Goal: Task Accomplishment & Management: Use online tool/utility

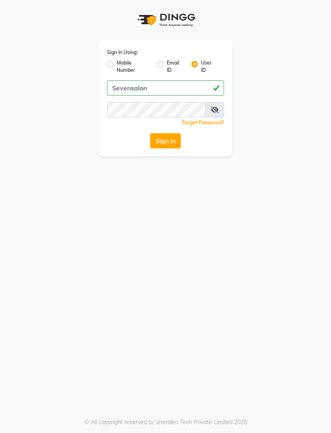
type input "Sevensalon"
click at [167, 136] on button "Sign In" at bounding box center [165, 140] width 31 height 15
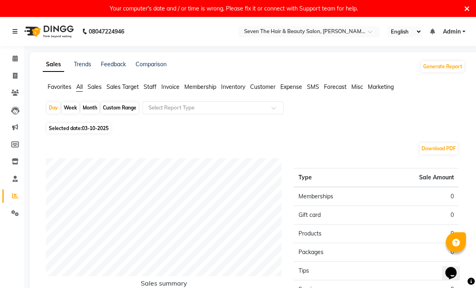
click at [259, 91] on li "Customer" at bounding box center [262, 87] width 25 height 8
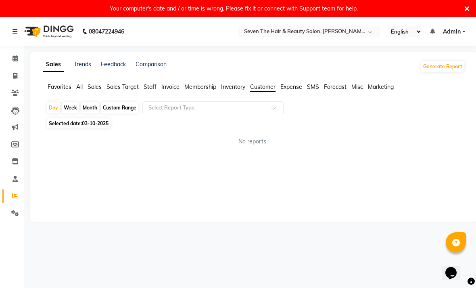
click at [210, 108] on input "text" at bounding box center [205, 108] width 116 height 8
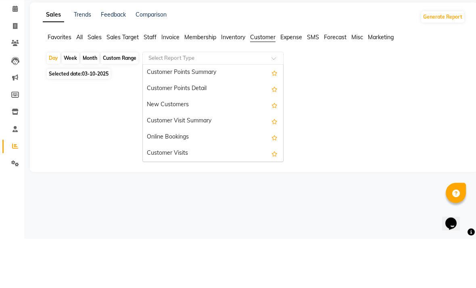
scroll to position [113, 0]
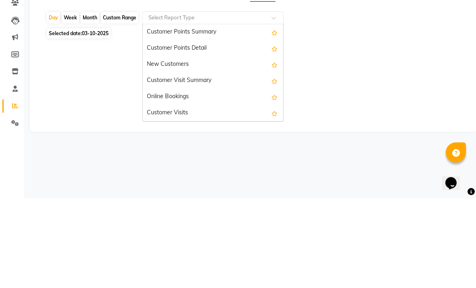
click at [202, 163] on div "Customer Visit Summary" at bounding box center [213, 171] width 140 height 16
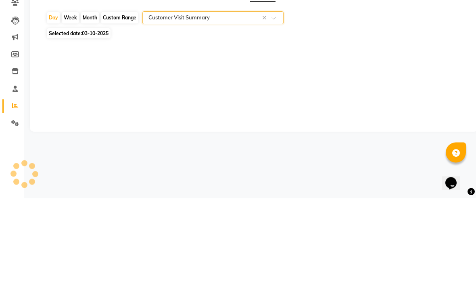
select select "filtered_report"
select select "pdf"
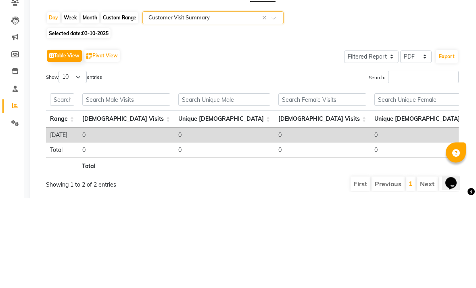
click at [295, 137] on div "Table View Pivot View Select Full Report Filtered Report Select CSV PDF Export …" at bounding box center [252, 209] width 413 height 144
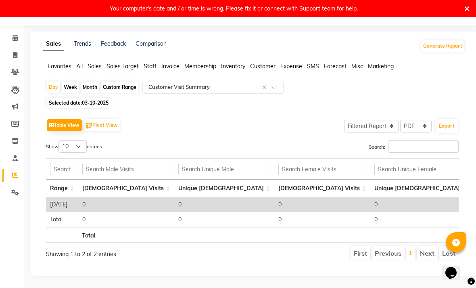
click at [91, 89] on div "Month" at bounding box center [90, 86] width 19 height 11
select select "10"
select select "2025"
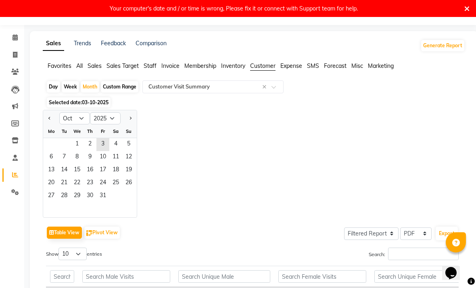
click at [47, 123] on button "Previous month" at bounding box center [49, 118] width 6 height 13
select select "9"
click at [47, 144] on span "1" at bounding box center [51, 144] width 13 height 13
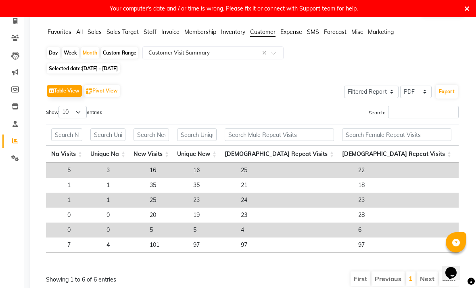
scroll to position [0, 364]
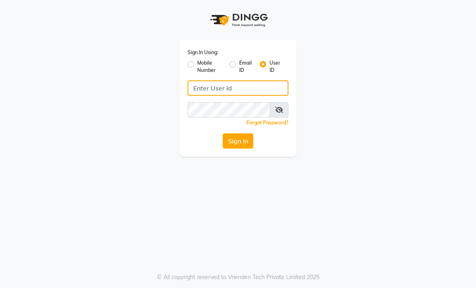
click at [221, 88] on input "Username" at bounding box center [238, 87] width 101 height 15
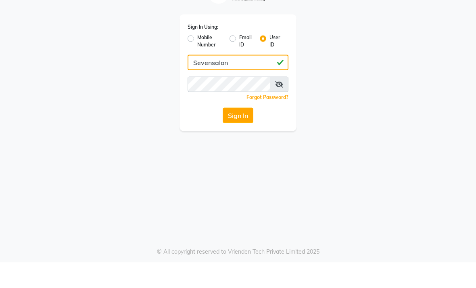
type input "Sevensalon"
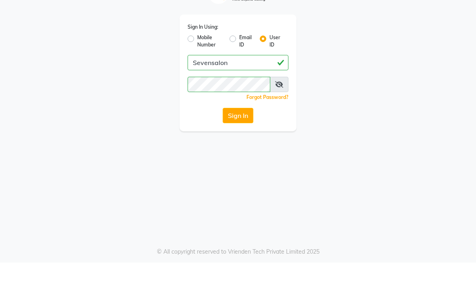
click at [235, 106] on div "Sign In Using: Mobile Number Email ID User ID Sevensalon Remember me Forgot Pas…" at bounding box center [237, 98] width 117 height 117
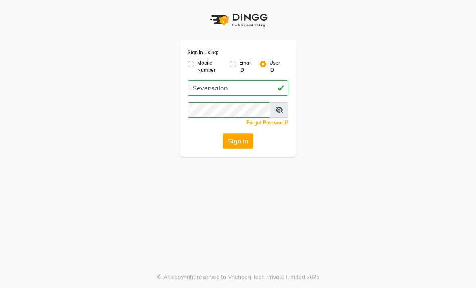
click at [244, 147] on button "Sign In" at bounding box center [238, 140] width 31 height 15
click at [241, 135] on div "Sign In" at bounding box center [238, 140] width 101 height 15
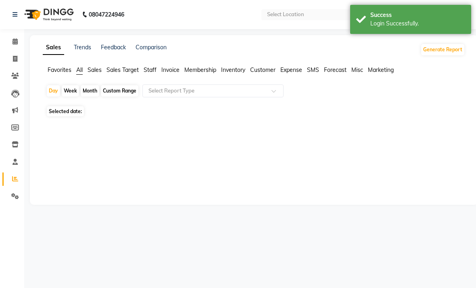
select select "en"
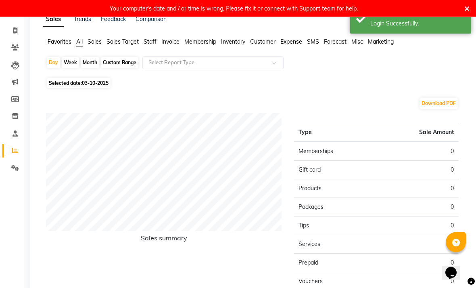
scroll to position [45, 0]
click at [93, 62] on div "Month" at bounding box center [90, 62] width 19 height 11
select select "10"
select select "2025"
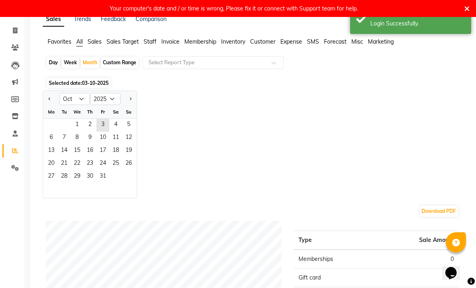
click at [42, 97] on app-reports "Favorites All Sales Sales Target Staff Invoice Membership Inventory Customer Ex…" at bounding box center [254, 250] width 432 height 424
click at [52, 104] on button "Previous month" at bounding box center [49, 98] width 6 height 13
select select "9"
click at [52, 128] on span "1" at bounding box center [51, 125] width 13 height 13
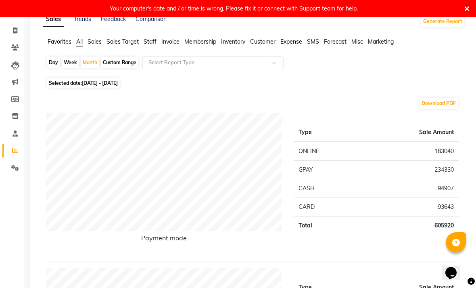
click at [221, 61] on input "text" at bounding box center [205, 62] width 116 height 8
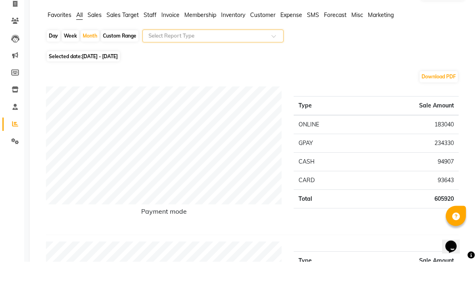
click at [233, 58] on input "text" at bounding box center [205, 62] width 116 height 8
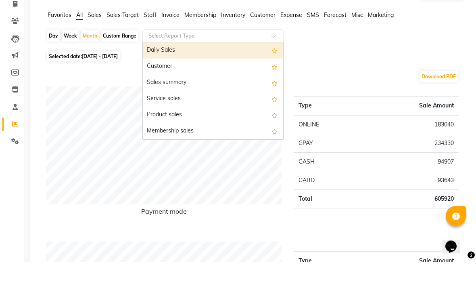
click at [190, 85] on div "Customer" at bounding box center [213, 93] width 140 height 16
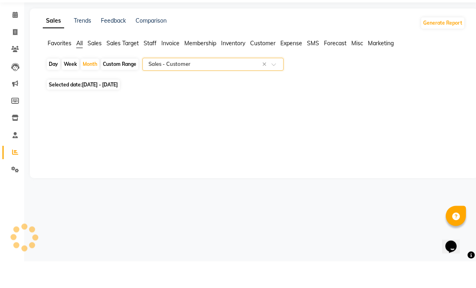
scroll to position [0, 0]
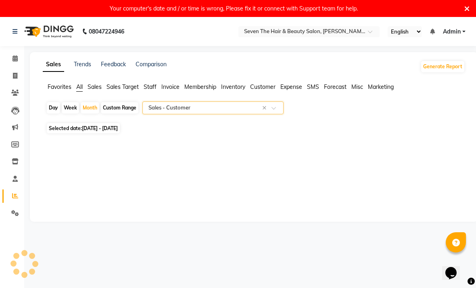
select select "filtered_report"
select select "pdf"
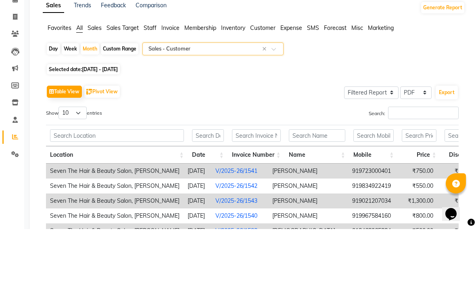
click at [263, 83] on span "Customer" at bounding box center [262, 86] width 25 height 7
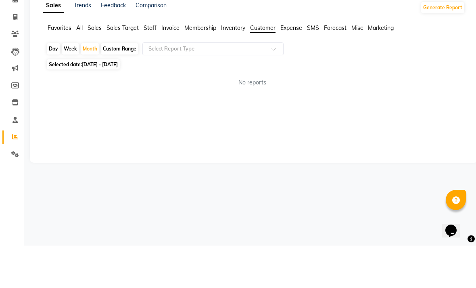
scroll to position [17, 0]
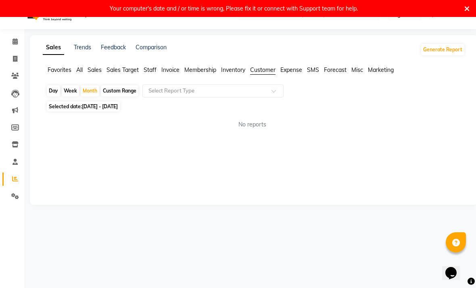
click at [215, 93] on input "text" at bounding box center [205, 91] width 116 height 8
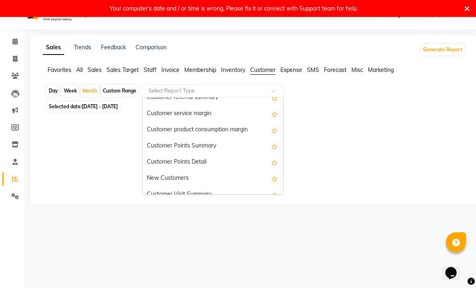
scroll to position [73, 0]
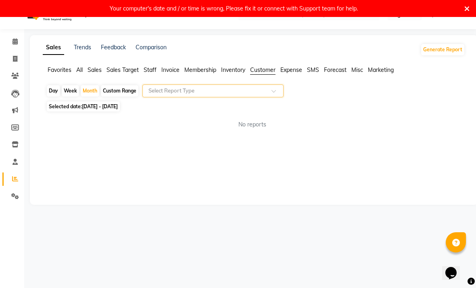
click at [350, 88] on div "Day Week Month Custom Range Select Report Type" at bounding box center [254, 91] width 416 height 15
click at [273, 93] on span at bounding box center [276, 93] width 10 height 8
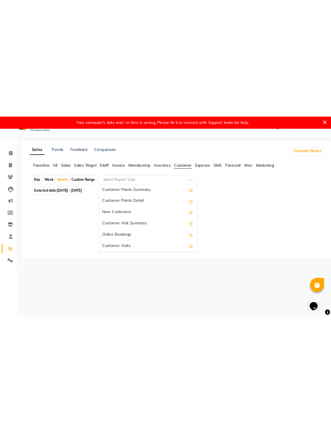
scroll to position [0, 0]
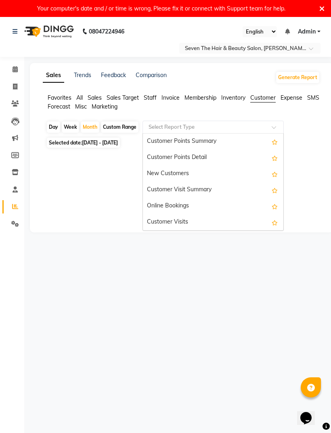
click at [175, 176] on div "New Customers" at bounding box center [213, 174] width 140 height 16
select select "filtered_report"
select select "pdf"
